Goal: Task Accomplishment & Management: Use online tool/utility

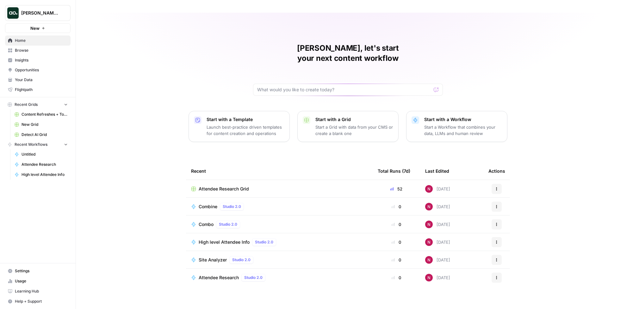
click at [37, 52] on span "Browse" at bounding box center [41, 50] width 53 height 6
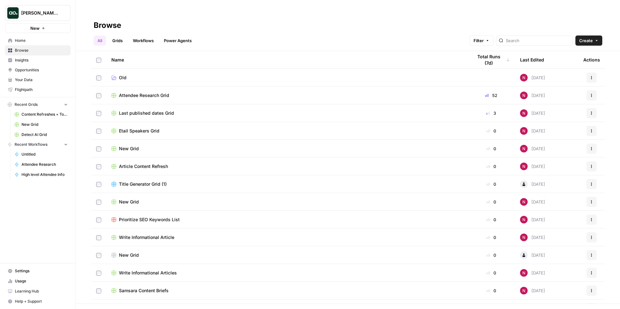
click at [141, 92] on span "Attendee Research Grid" at bounding box center [144, 95] width 50 height 6
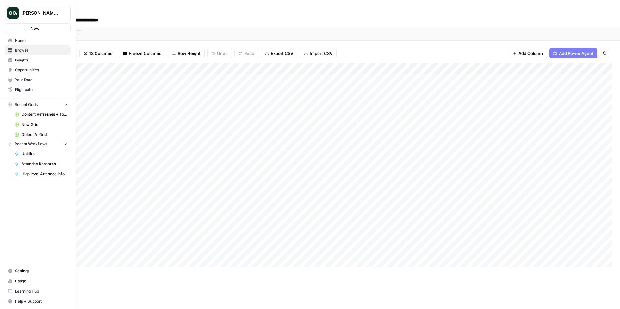
click at [10, 50] on icon at bounding box center [10, 50] width 4 height 4
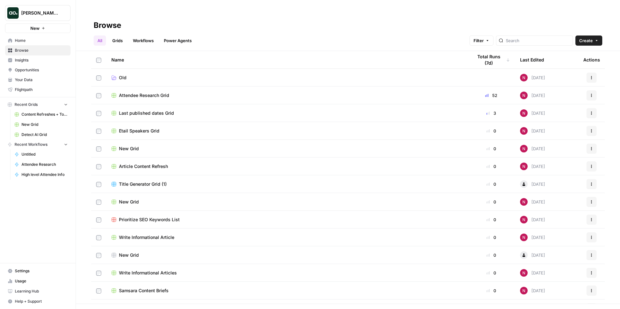
click at [588, 30] on div "All Grids Workflows Power Agents Filter Create" at bounding box center [348, 37] width 509 height 15
click at [588, 37] on span "Create" at bounding box center [587, 40] width 14 height 6
click at [576, 51] on span "Grid" at bounding box center [576, 51] width 35 height 6
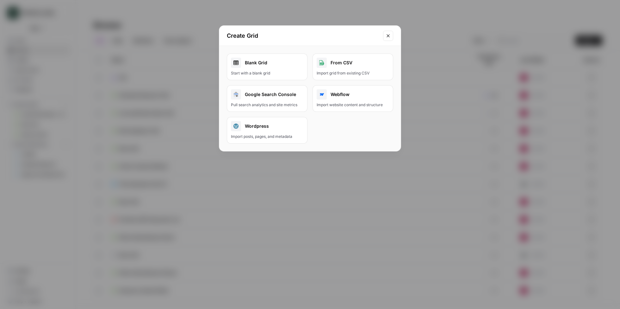
click at [264, 58] on div "Blank Grid" at bounding box center [267, 63] width 72 height 10
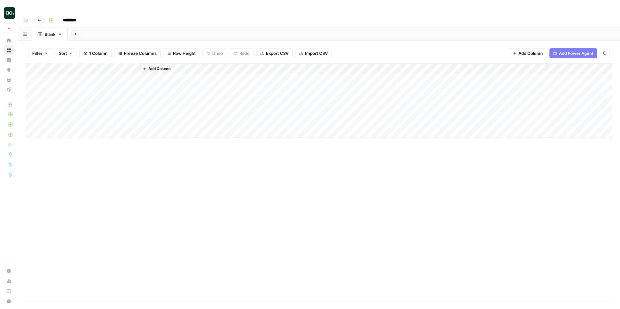
click at [160, 66] on span "Add Column" at bounding box center [159, 69] width 22 height 6
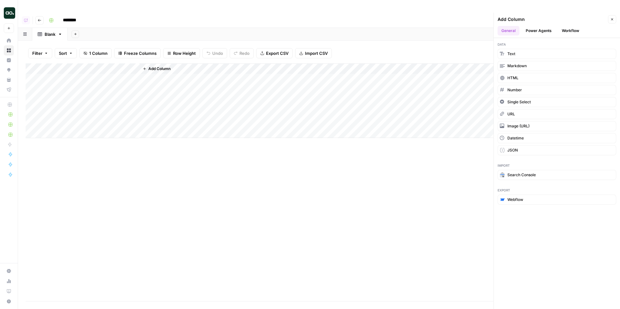
click at [573, 26] on button "Workflow" at bounding box center [570, 30] width 25 height 9
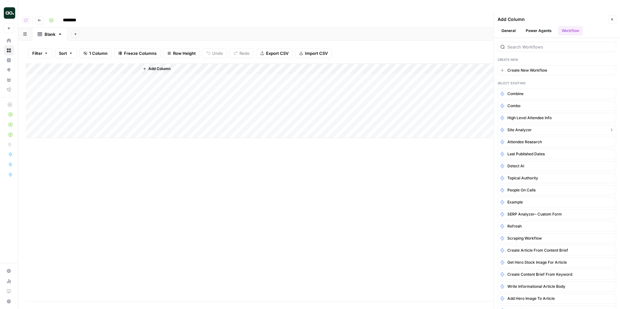
click at [534, 125] on button "Site Analyzer" at bounding box center [557, 130] width 119 height 10
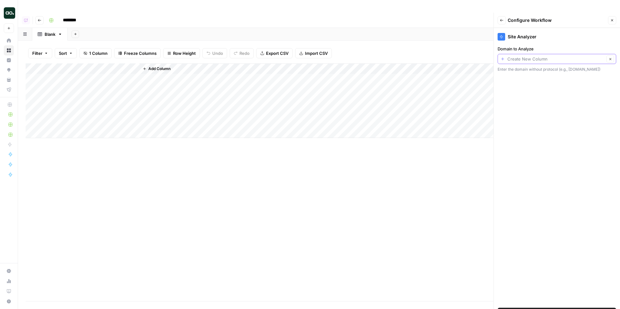
click at [525, 56] on input "Domain to Analyze" at bounding box center [556, 59] width 97 height 6
click at [521, 80] on span "Title" at bounding box center [555, 81] width 105 height 6
type input "Title"
click at [544, 308] on span "Add Workflow" at bounding box center [558, 312] width 28 height 6
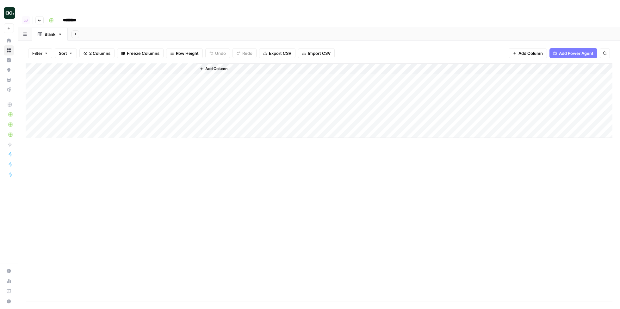
click at [70, 66] on div "Add Column" at bounding box center [319, 100] width 587 height 75
type textarea "**********"
click at [167, 64] on div "Add Column" at bounding box center [319, 100] width 587 height 75
click at [247, 66] on div "Add Column" at bounding box center [319, 100] width 587 height 75
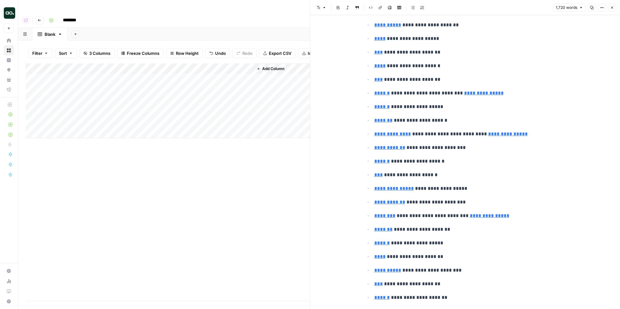
scroll to position [531, 0]
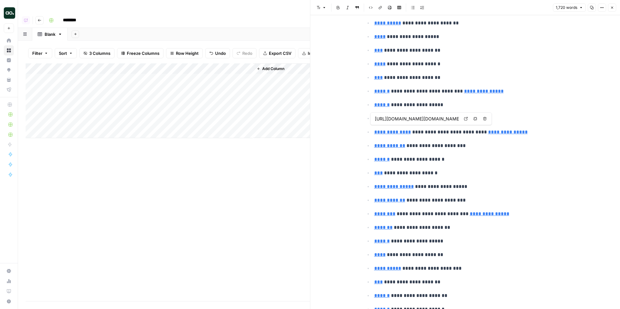
click at [468, 117] on link "Open in a new tab" at bounding box center [466, 119] width 8 height 8
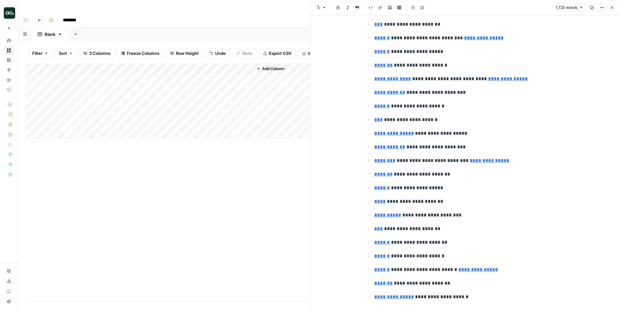
scroll to position [584, 0]
click at [467, 147] on icon at bounding box center [465, 145] width 3 height 3
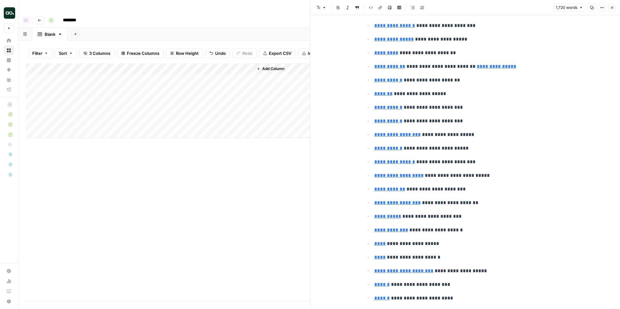
scroll to position [3397, 0]
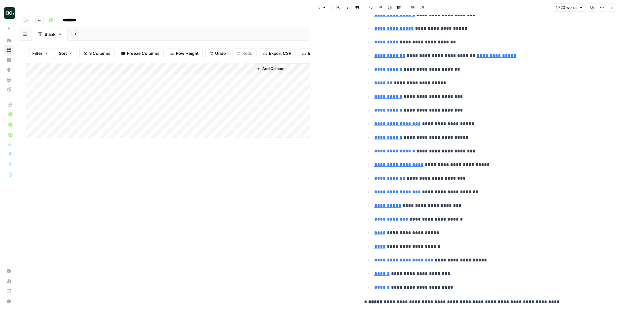
click at [100, 75] on div "Add Column" at bounding box center [168, 100] width 285 height 75
type textarea "**********"
click at [168, 76] on div "Add Column" at bounding box center [168, 100] width 285 height 75
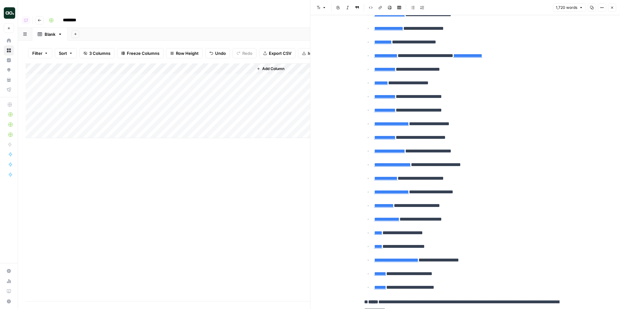
click at [248, 76] on div "Add Column" at bounding box center [168, 100] width 285 height 75
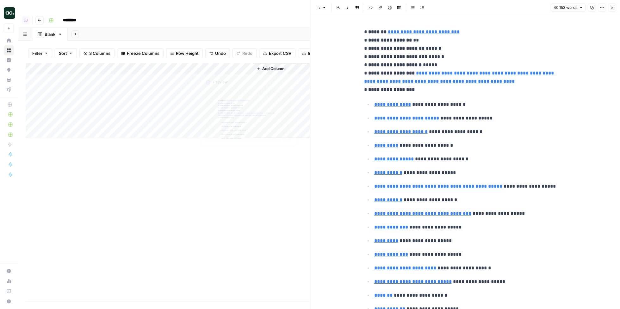
click at [167, 63] on div "Add Column" at bounding box center [168, 100] width 285 height 75
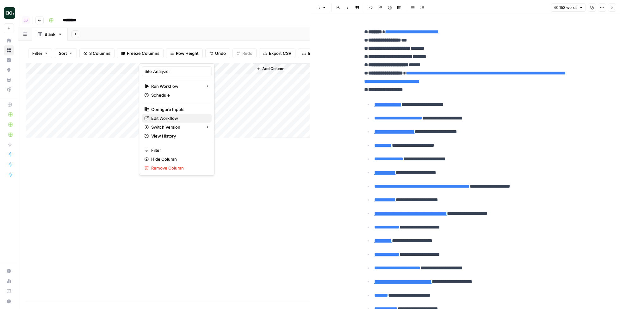
click at [167, 116] on span "Edit Workflow" at bounding box center [178, 118] width 55 height 6
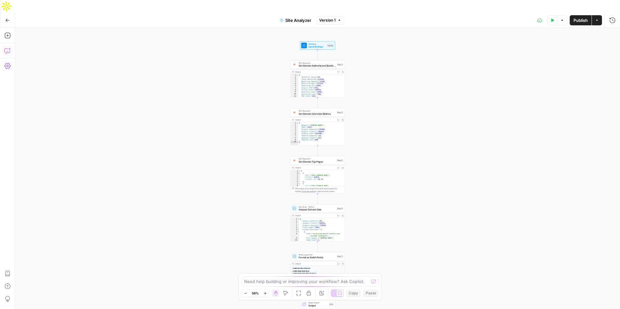
click at [7, 47] on icon "button" at bounding box center [7, 50] width 6 height 6
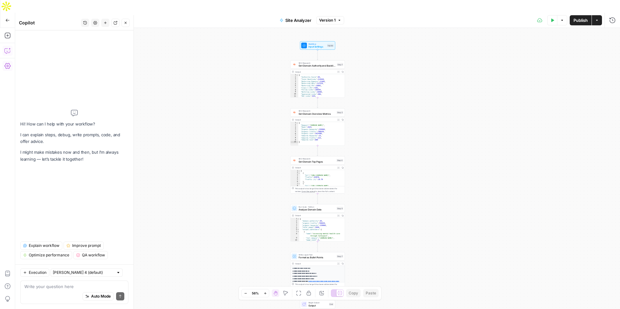
click at [60, 285] on textarea at bounding box center [74, 286] width 100 height 6
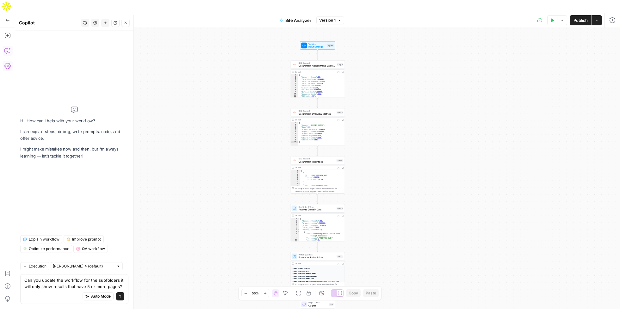
click at [88, 287] on textarea "Can you update the workflow for the subfolders it will only show results that h…" at bounding box center [74, 283] width 100 height 13
type textarea "Can you update the workflow for the subfolders it will only show results that h…"
click at [105, 284] on textarea "Can you update the workflow for the subfolders it will only show results that h…" at bounding box center [74, 283] width 100 height 13
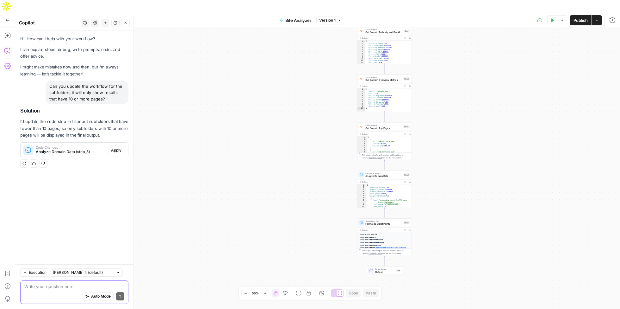
click at [100, 296] on span "Auto Mode" at bounding box center [101, 296] width 20 height 6
click at [115, 151] on span "Apply" at bounding box center [116, 150] width 10 height 6
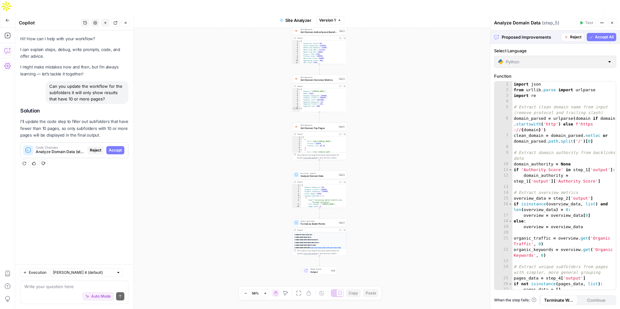
click at [595, 38] on button "Accept All" at bounding box center [601, 37] width 29 height 8
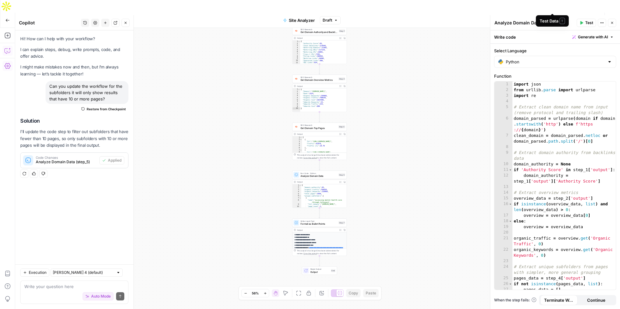
click at [554, 18] on icon "button" at bounding box center [553, 20] width 4 height 4
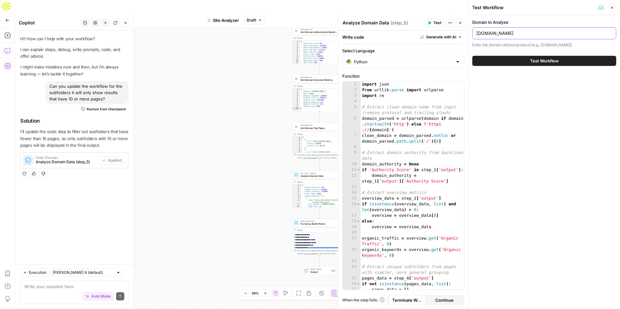
click at [505, 32] on input "[DOMAIN_NAME]" at bounding box center [545, 33] width 136 height 6
paste input "[URL][DOMAIN_NAME]"
type input "[URL][DOMAIN_NAME]"
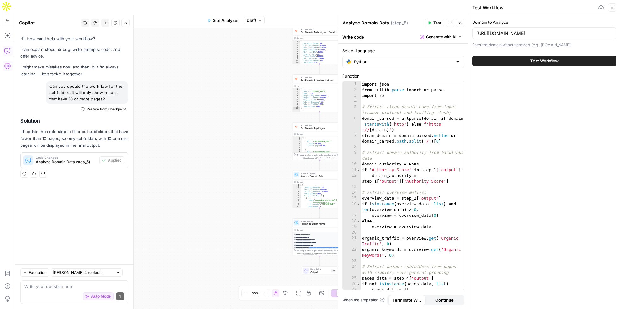
click at [524, 65] on button "Test Workflow" at bounding box center [545, 61] width 144 height 10
click at [547, 61] on span "Test Workflow" at bounding box center [545, 61] width 28 height 6
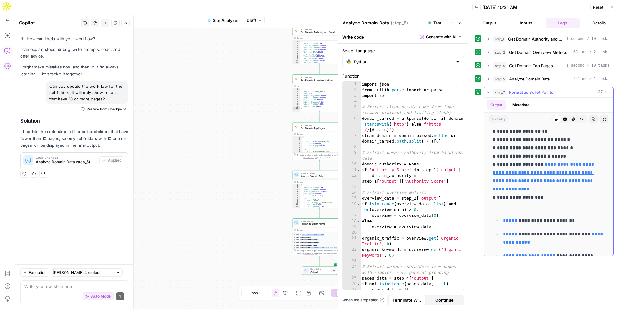
scroll to position [49, 0]
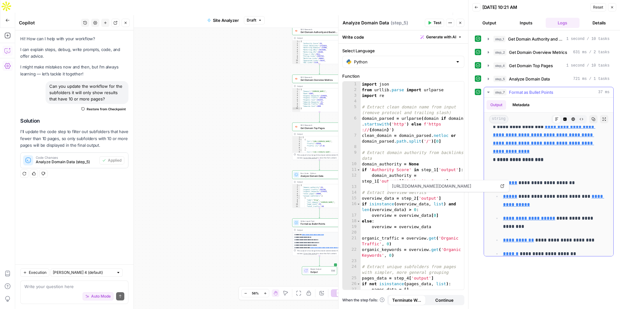
click at [503, 185] on icon at bounding box center [502, 185] width 3 height 3
click at [505, 172] on icon at bounding box center [504, 172] width 4 height 4
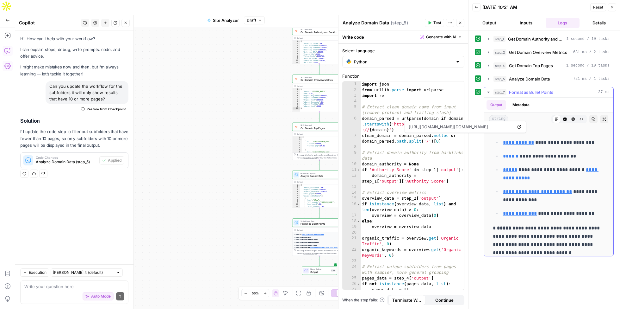
scroll to position [152, 0]
